Goal: Transaction & Acquisition: Purchase product/service

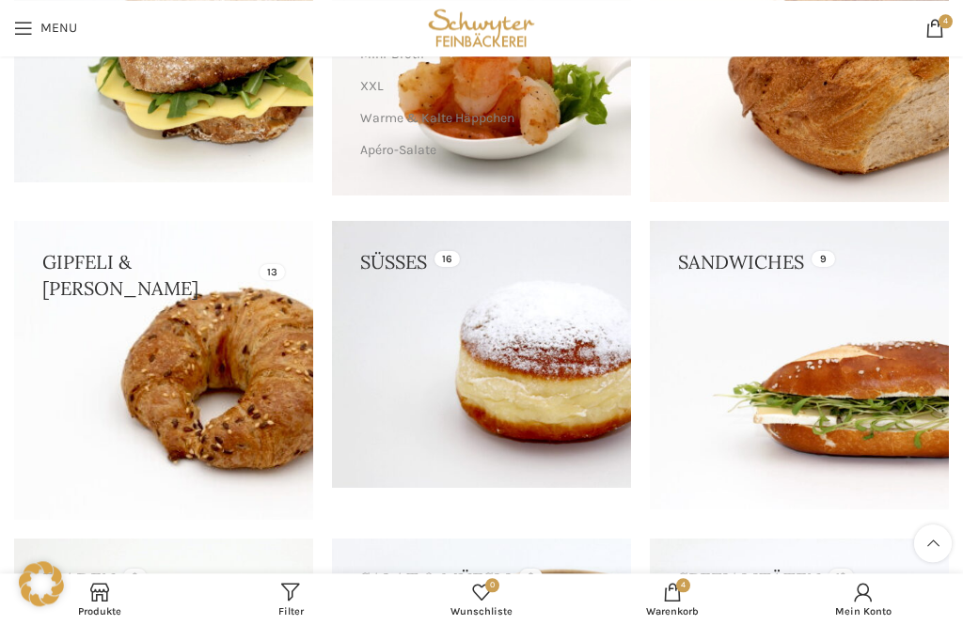
scroll to position [337, 0]
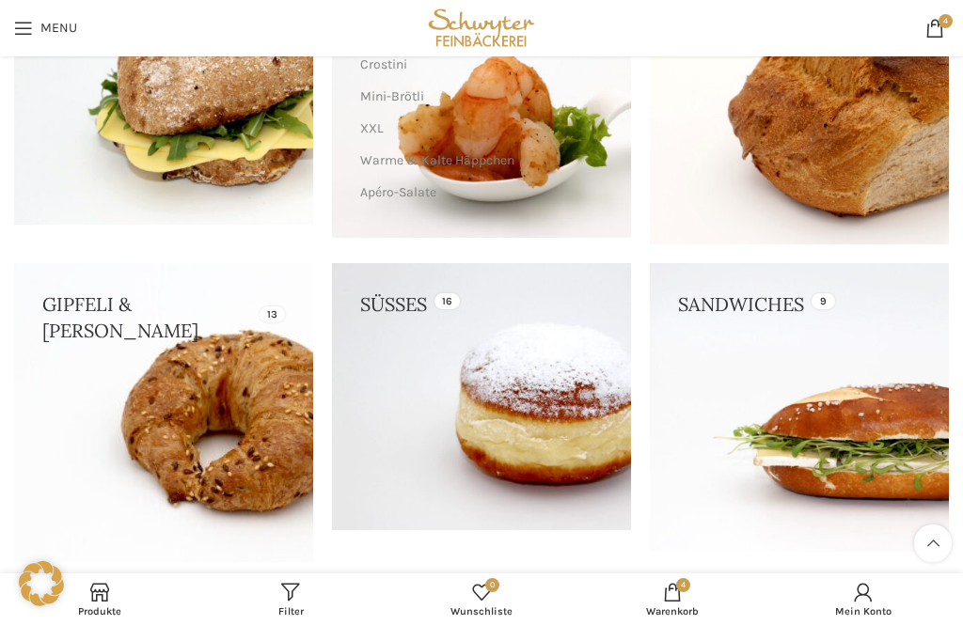
click at [164, 424] on link at bounding box center [163, 412] width 299 height 299
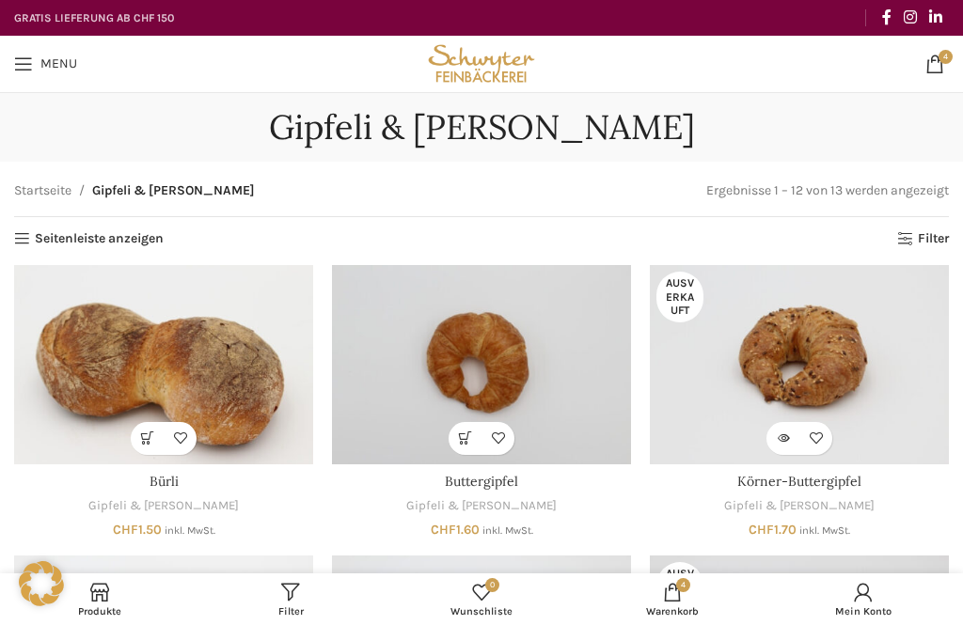
click at [34, 223] on div "Startseite Gipfeli & Brötli Ergebnisse 1 – 12 von 13 werden angezeigt Seitenlei…" at bounding box center [481, 214] width 935 height 66
click at [22, 243] on link "Seitenleiste anzeigen" at bounding box center [88, 239] width 149 height 16
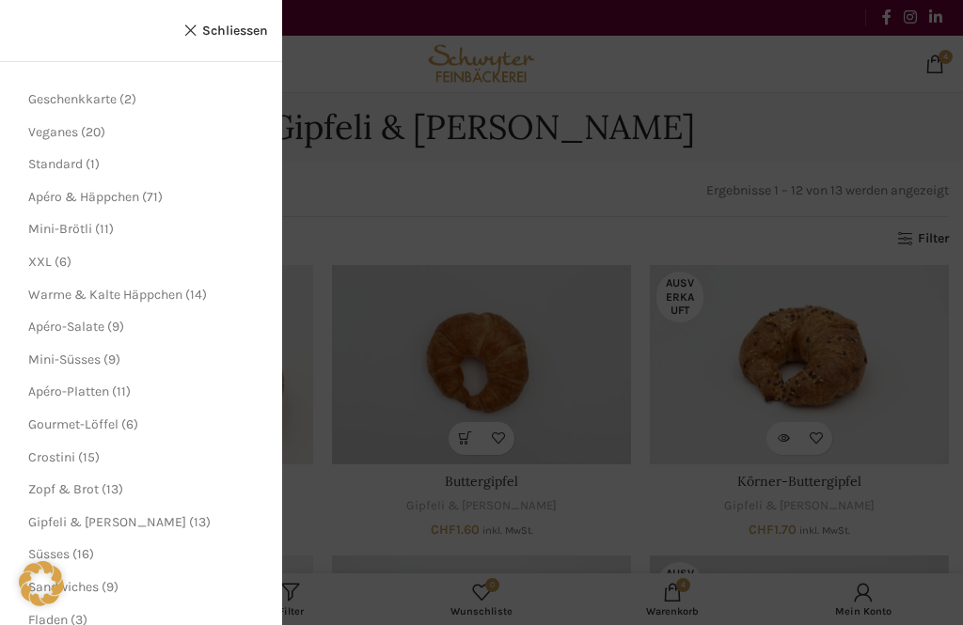
click at [191, 40] on link "Schliessen" at bounding box center [225, 31] width 85 height 24
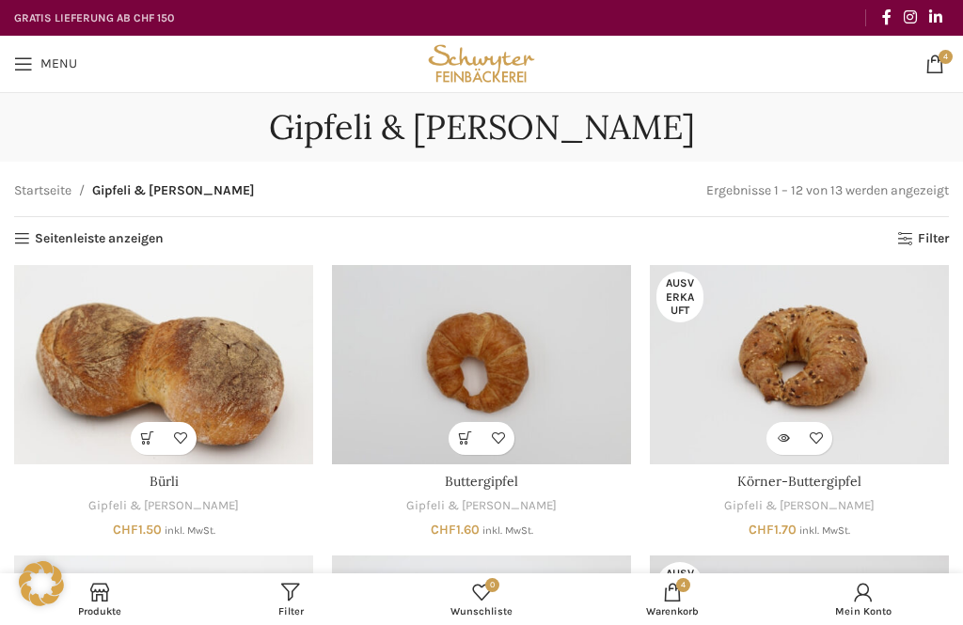
click at [929, 53] on link "4 items CHF 13.10" at bounding box center [935, 64] width 38 height 38
